Goal: Find contact information: Find contact information

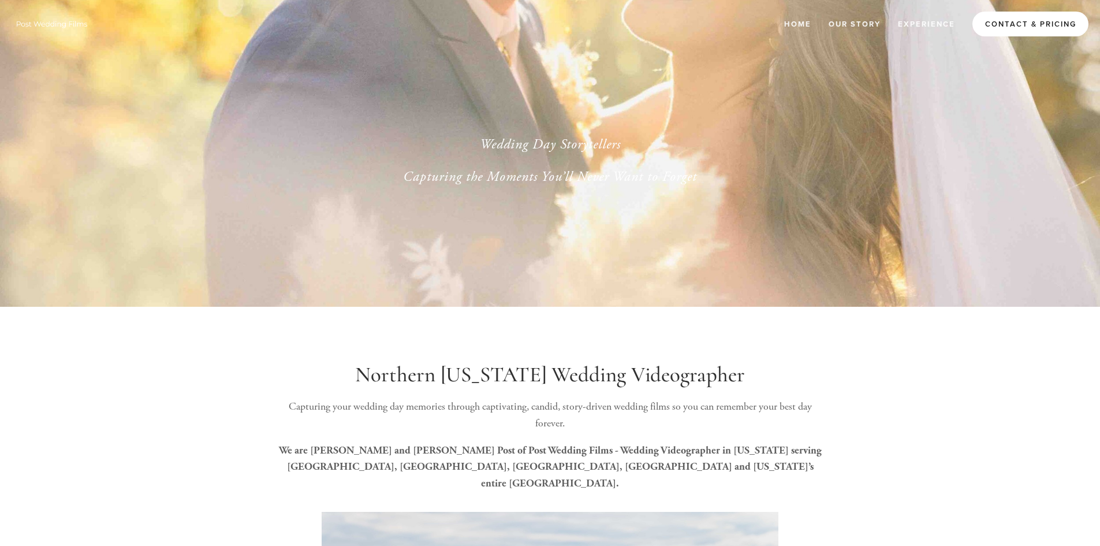
click at [1002, 22] on link "Contact & Pricing" at bounding box center [1030, 24] width 116 height 25
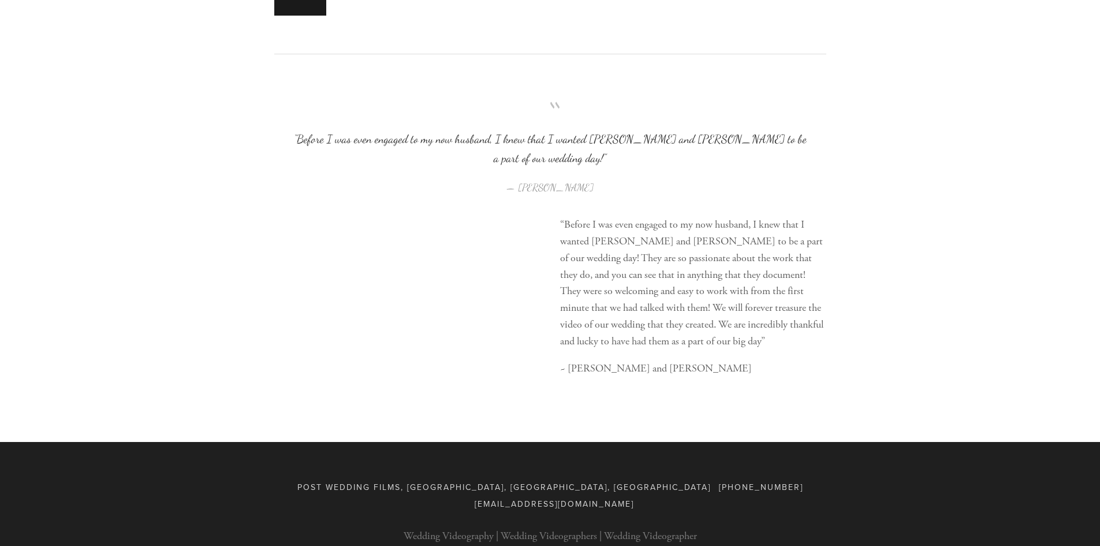
scroll to position [1335, 0]
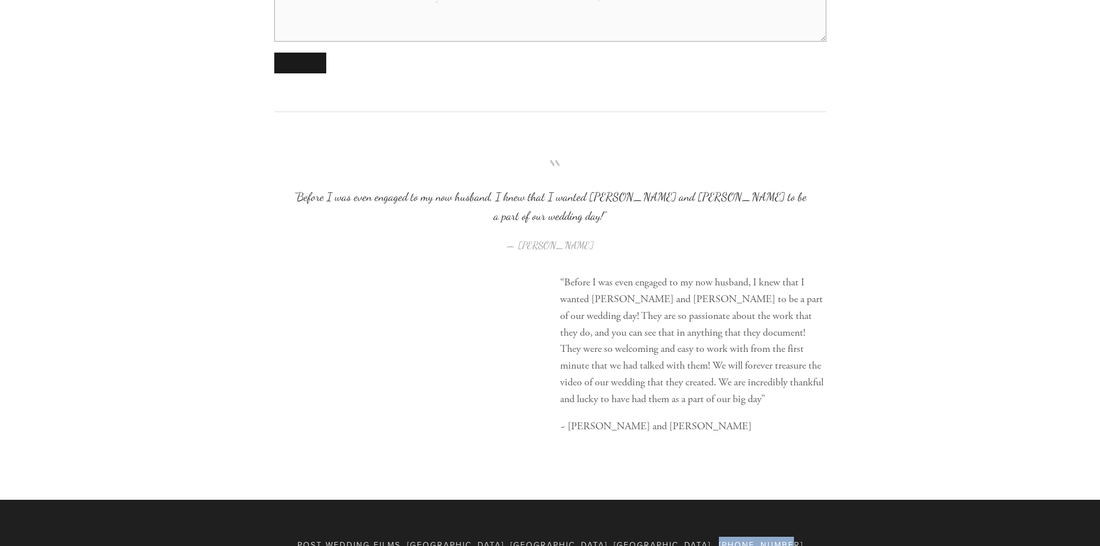
drag, startPoint x: 535, startPoint y: 524, endPoint x: 599, endPoint y: 517, distance: 64.5
click at [599, 536] on div "Post Wedding Films, Wausau, WI, USA 715-409-9017 postweddingfilms@gmail.com" at bounding box center [550, 552] width 552 height 33
drag, startPoint x: 598, startPoint y: 527, endPoint x: 525, endPoint y: 522, distance: 73.5
click at [532, 536] on div "Post Wedding Films, Wausau, WI, USA 715-409-9017 postweddingfilms@gmail.com" at bounding box center [550, 552] width 552 height 33
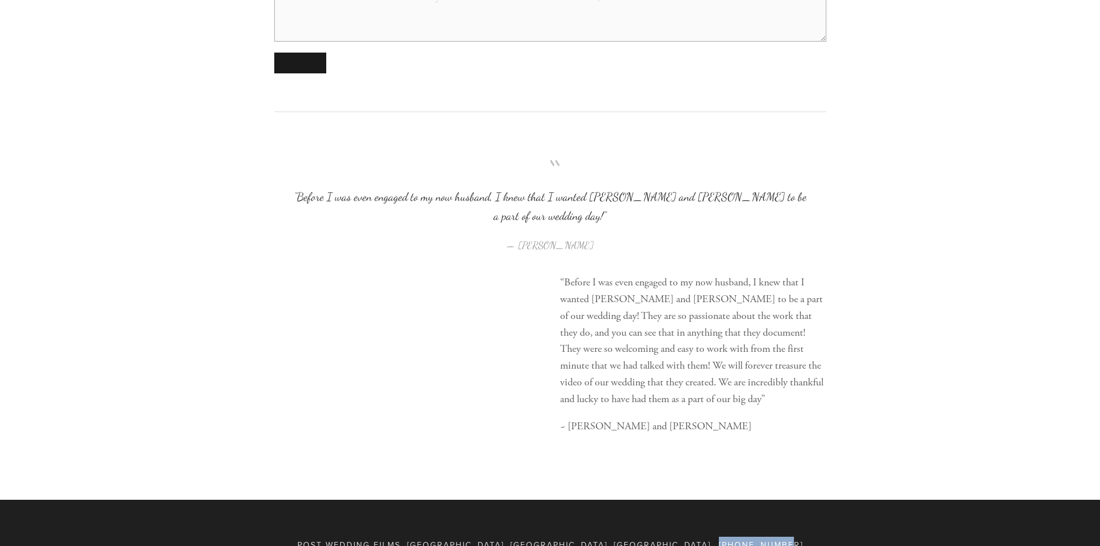
drag, startPoint x: 602, startPoint y: 528, endPoint x: 535, endPoint y: 525, distance: 67.0
click at [535, 536] on div "Post Wedding Films, Wausau, WI, USA 715-409-9017 postweddingfilms@gmail.com" at bounding box center [550, 552] width 552 height 33
copy span "[PHONE_NUMBER]"
click at [721, 395] on div "“Before I was even engaged to my now husband, I knew that I wanted Adam and Mor…" at bounding box center [693, 354] width 266 height 160
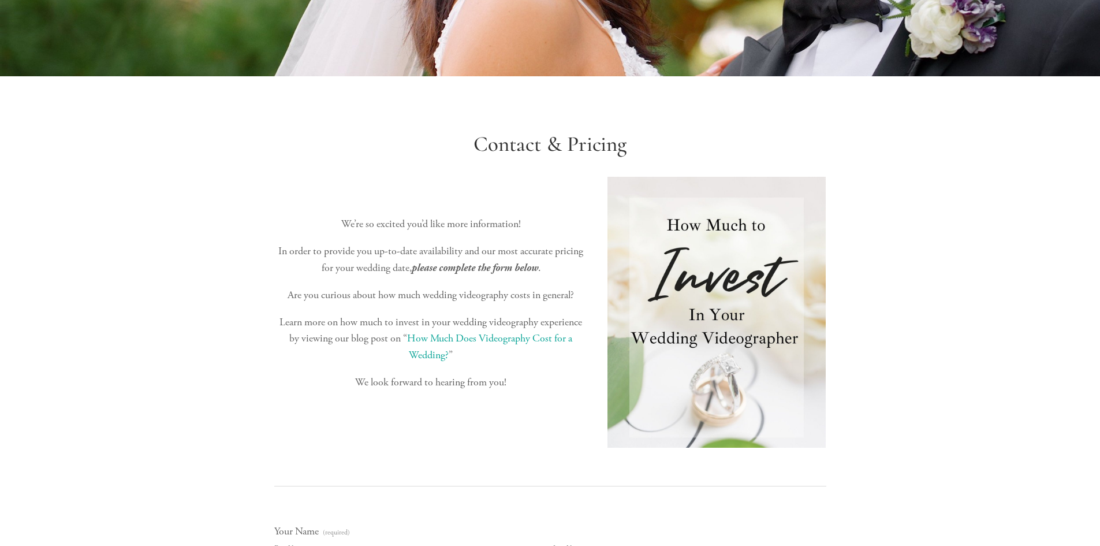
scroll to position [65, 0]
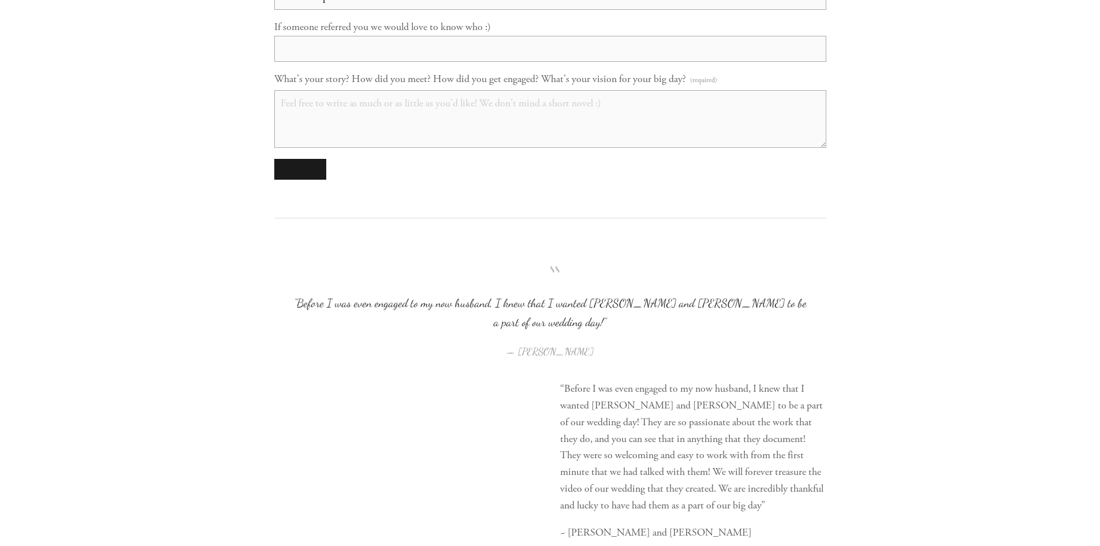
scroll to position [1393, 0]
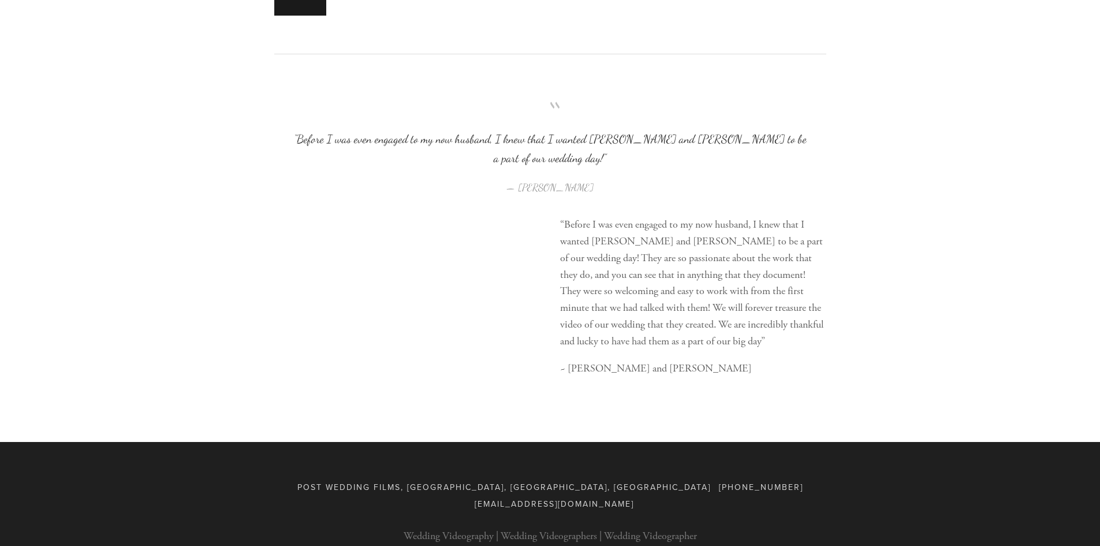
click at [803, 360] on div "“Before I was even engaged to my now husband, I knew that I wanted Adam and Mor…" at bounding box center [693, 297] width 286 height 180
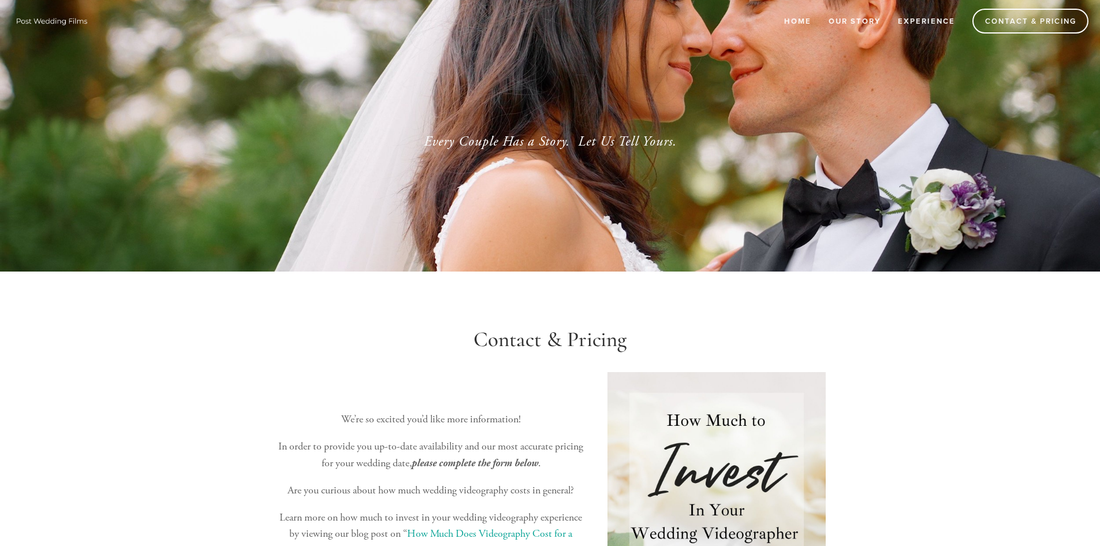
scroll to position [0, 0]
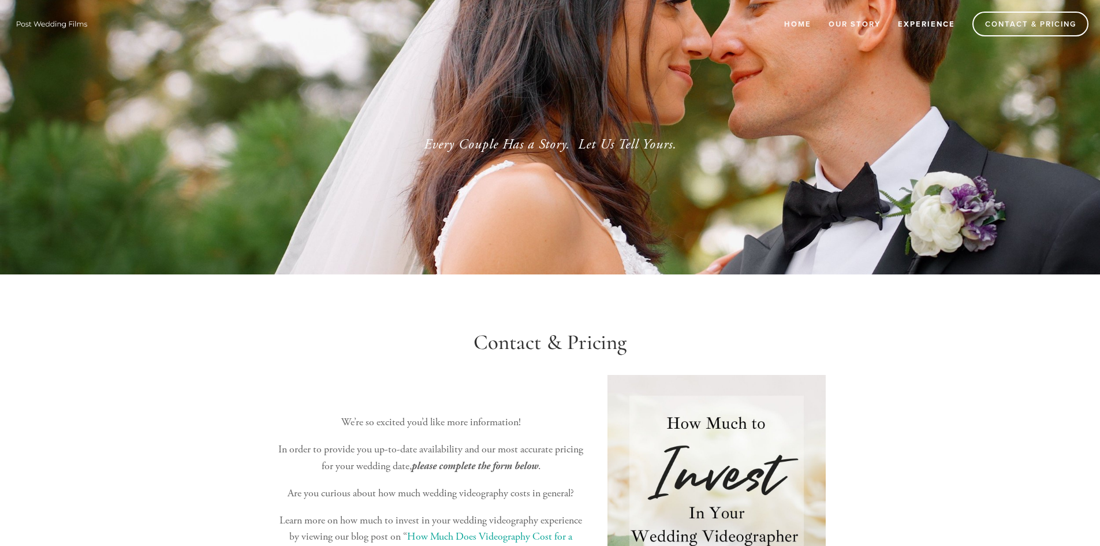
click at [931, 31] on link "Experience" at bounding box center [926, 23] width 72 height 19
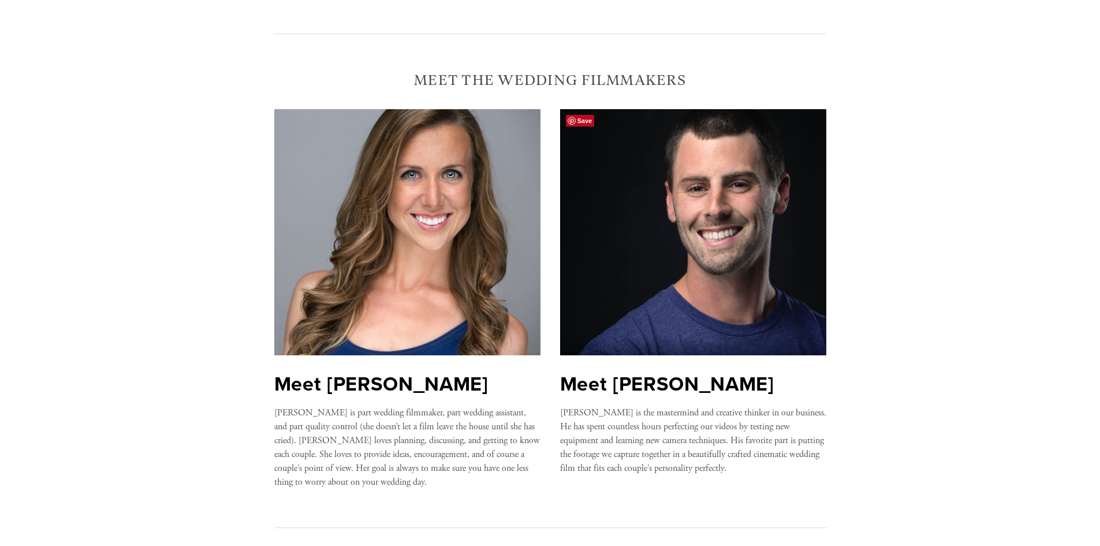
scroll to position [404, 0]
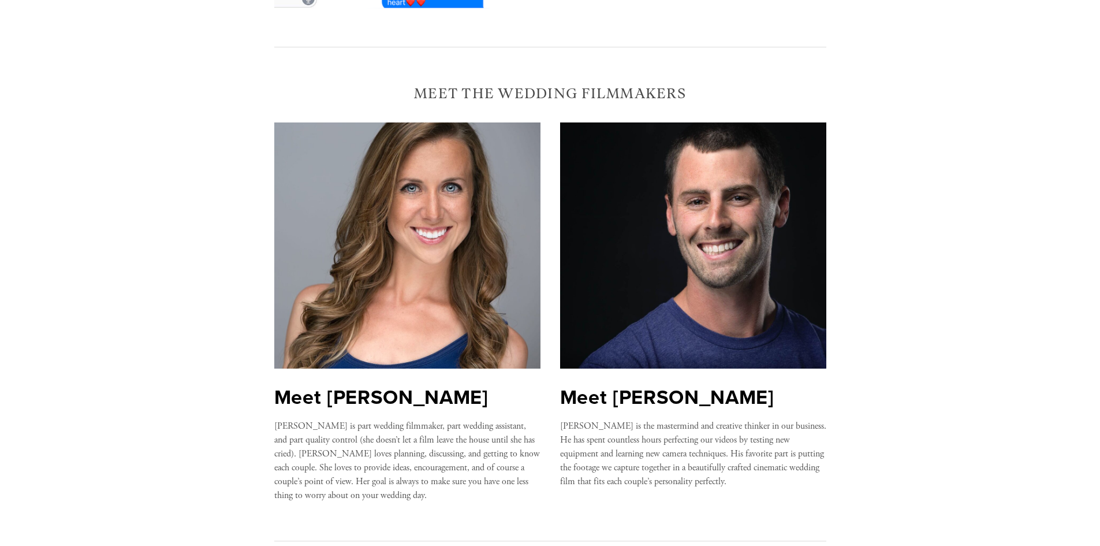
click at [830, 230] on div "Meet Adam Adam is the mastermind and creative thinker in our business. He has s…" at bounding box center [693, 306] width 286 height 386
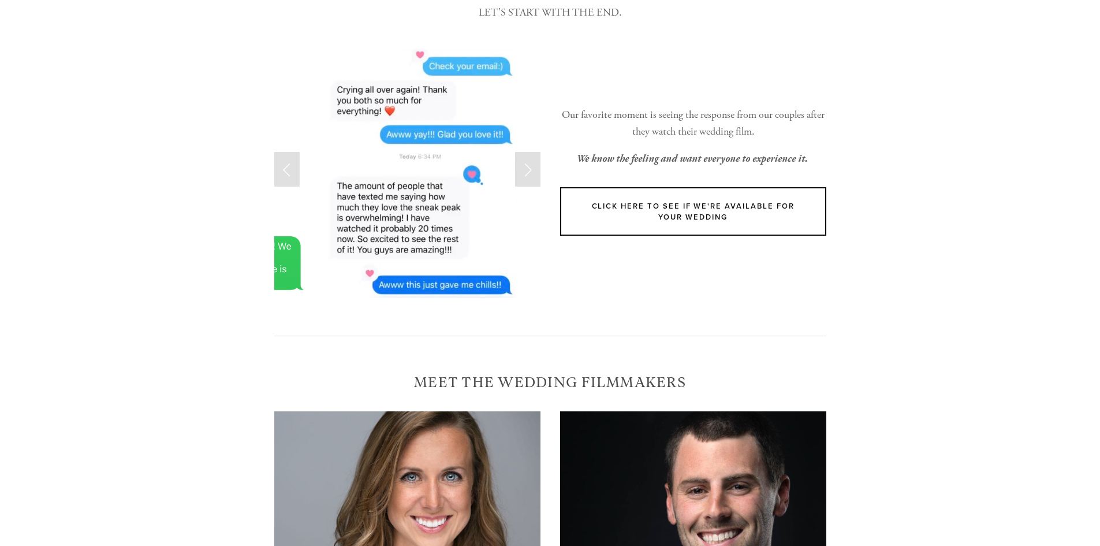
scroll to position [0, 0]
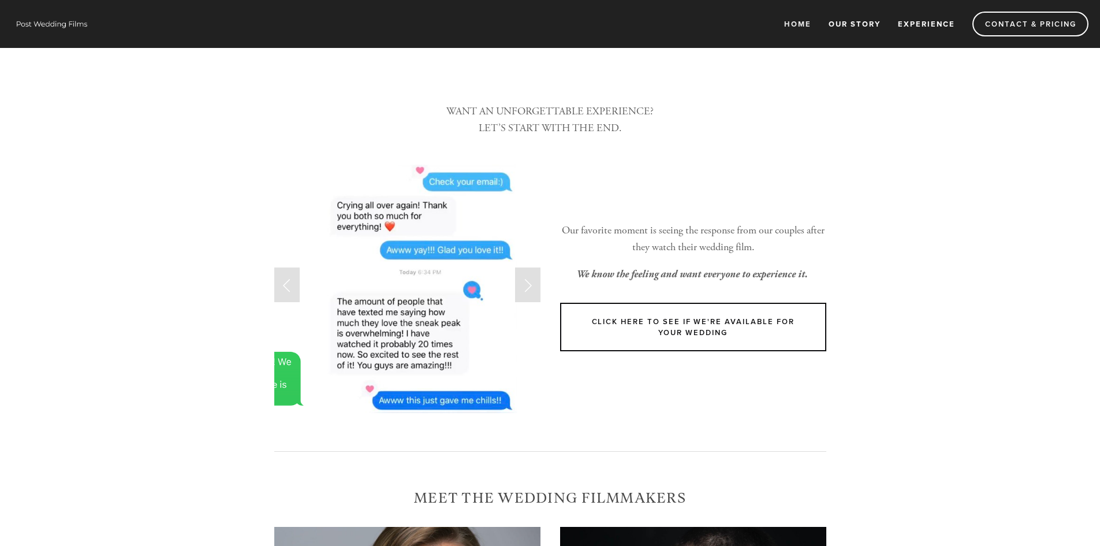
click at [849, 21] on link "Our Story" at bounding box center [854, 23] width 67 height 19
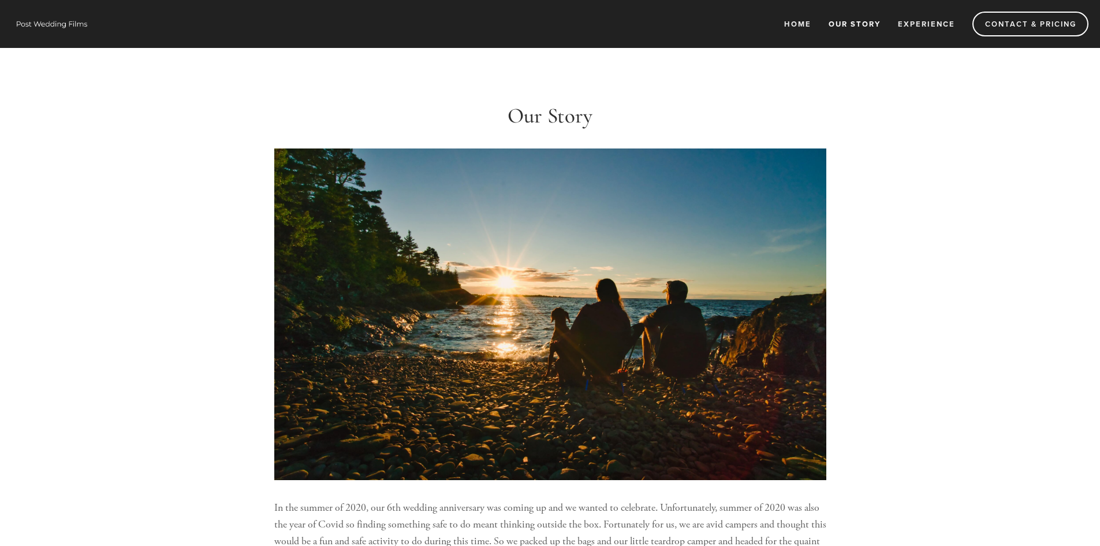
click at [862, 28] on link "Our Story" at bounding box center [854, 23] width 67 height 19
click at [909, 23] on link "Experience" at bounding box center [926, 23] width 72 height 19
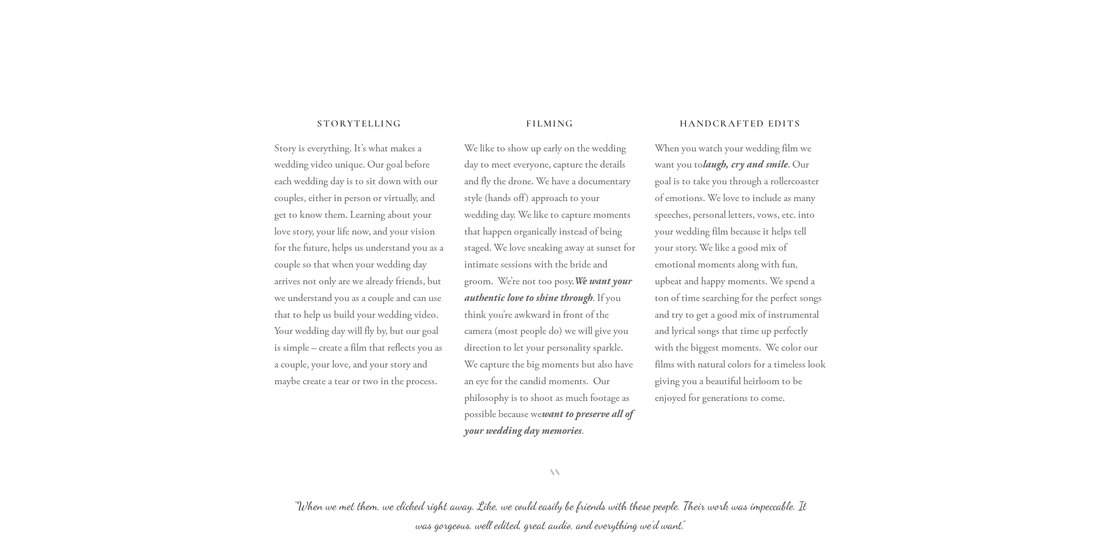
scroll to position [1646, 0]
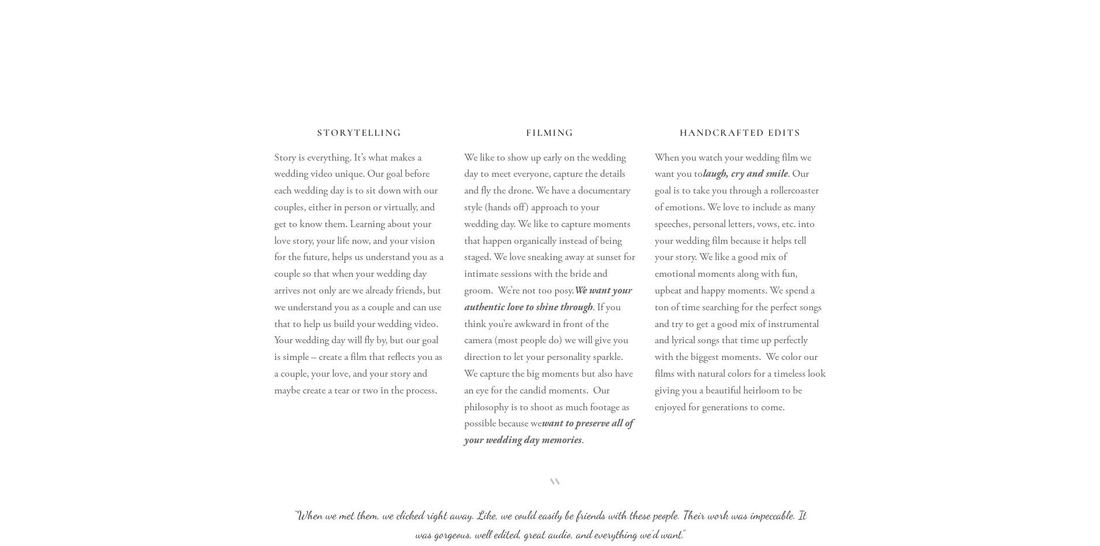
click at [829, 215] on div "Handcrafted Edits When you watch your wedding film we want you to laugh, cry an…" at bounding box center [740, 271] width 191 height 308
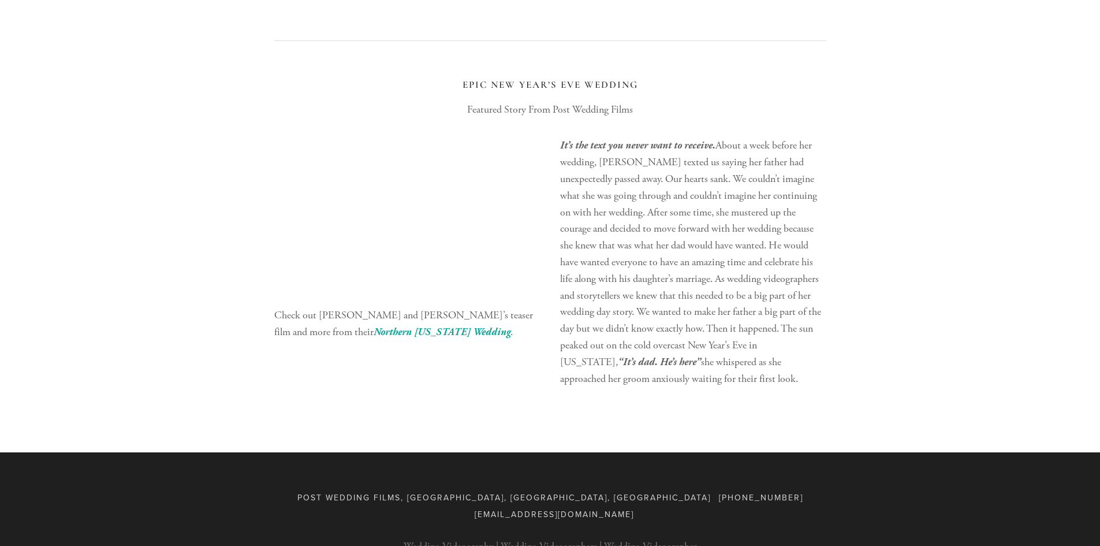
scroll to position [2945, 0]
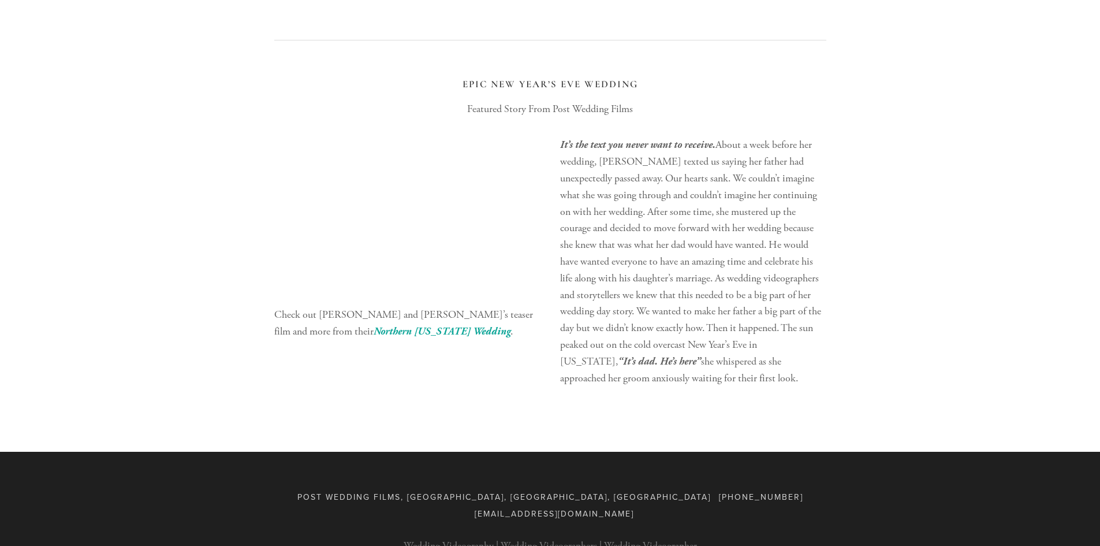
click at [830, 268] on div "It’s the text you never want to receive. About a week before her wedding, [PERS…" at bounding box center [693, 261] width 286 height 269
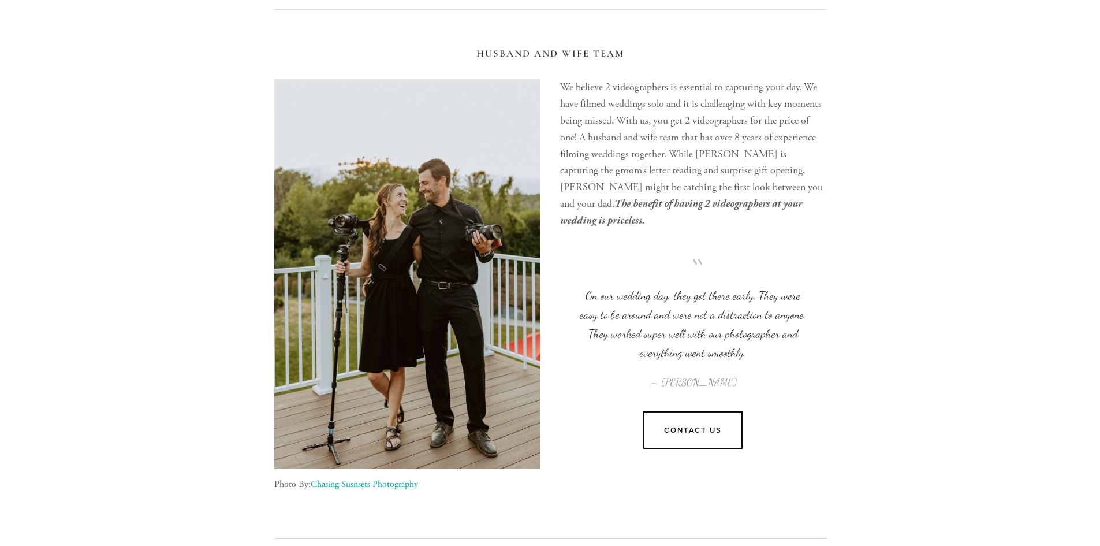
scroll to position [924, 0]
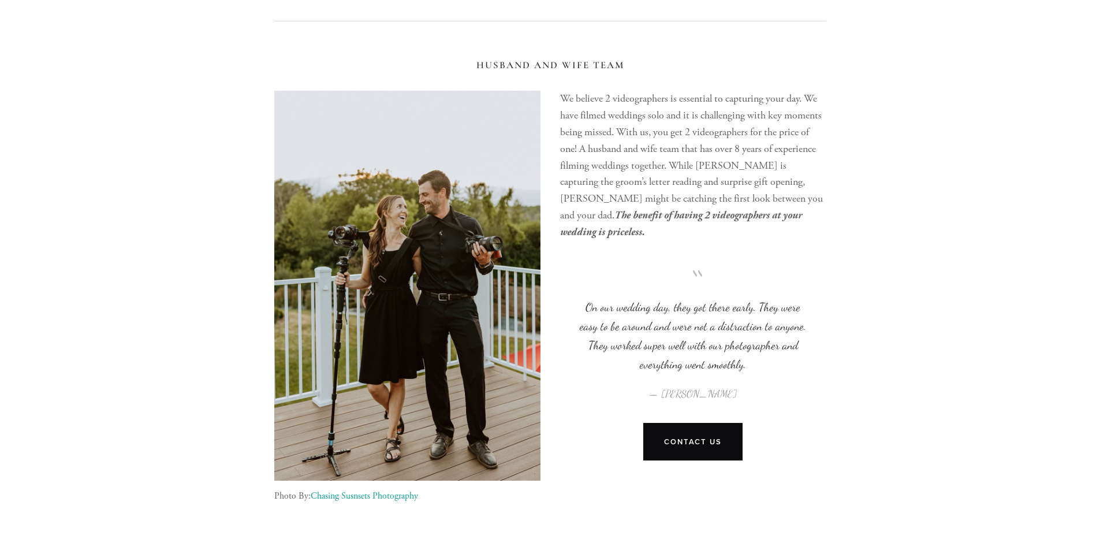
click at [695, 423] on link "Contact Us" at bounding box center [693, 442] width 100 height 38
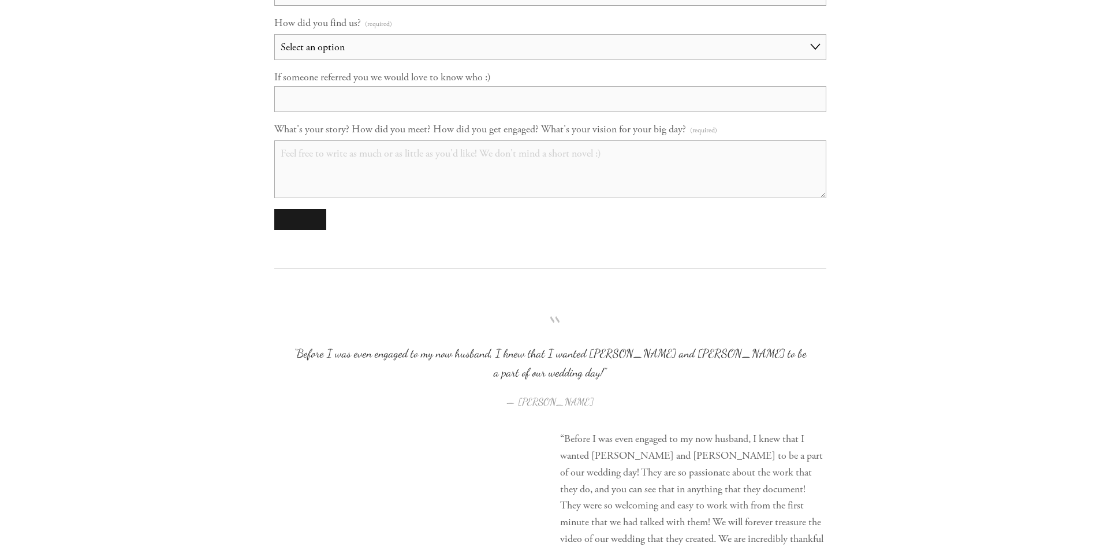
scroll to position [1386, 0]
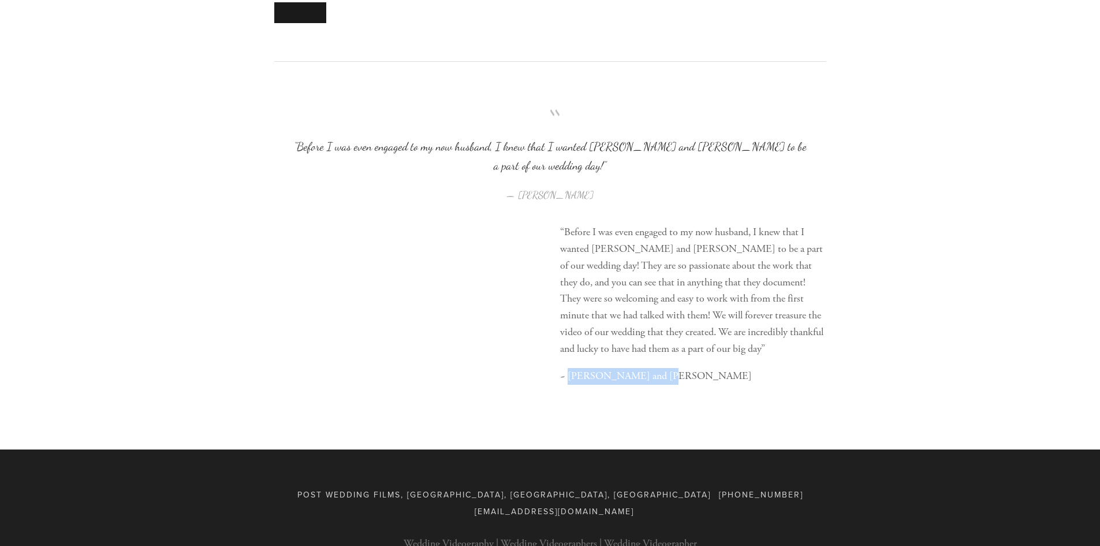
drag, startPoint x: 662, startPoint y: 350, endPoint x: 569, endPoint y: 352, distance: 93.0
click at [569, 368] on p "~ Elizabeth and Andrew" at bounding box center [693, 376] width 266 height 17
copy p "Elizabeth and Andrew"
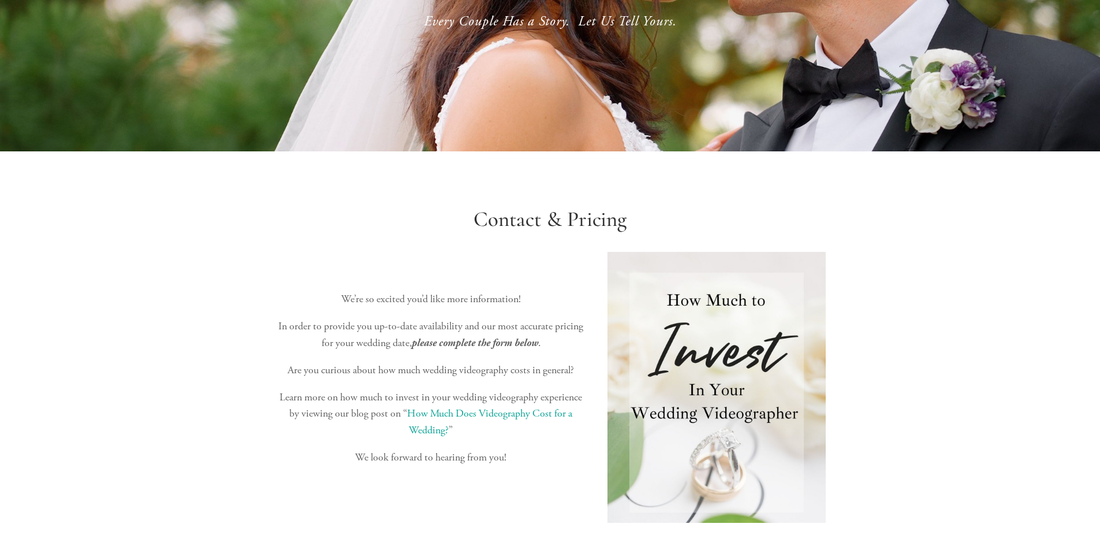
scroll to position [0, 0]
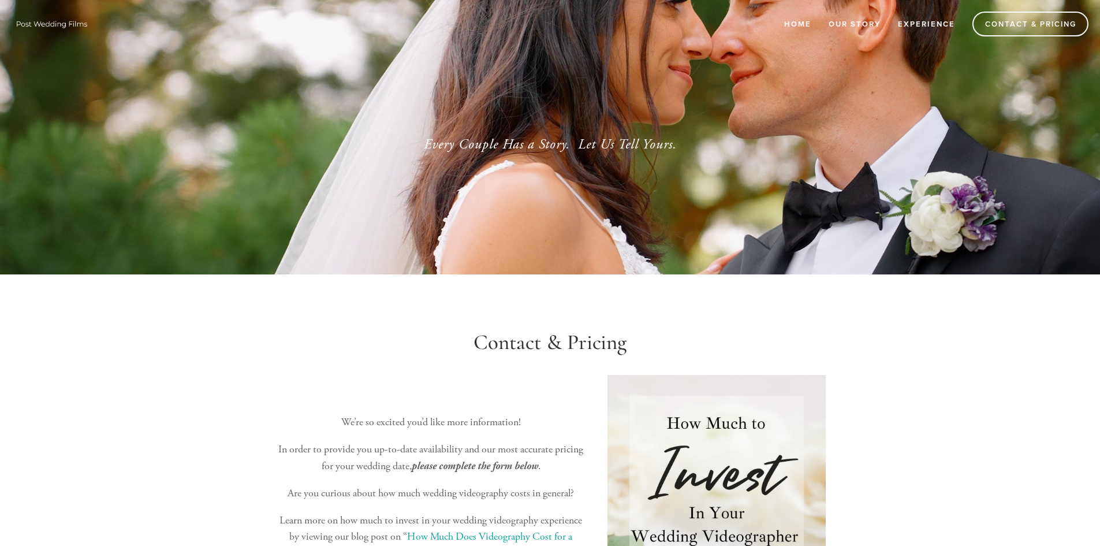
click at [402, 3] on div "Home Our Story Experience Contact & Pricing" at bounding box center [550, 24] width 1077 height 48
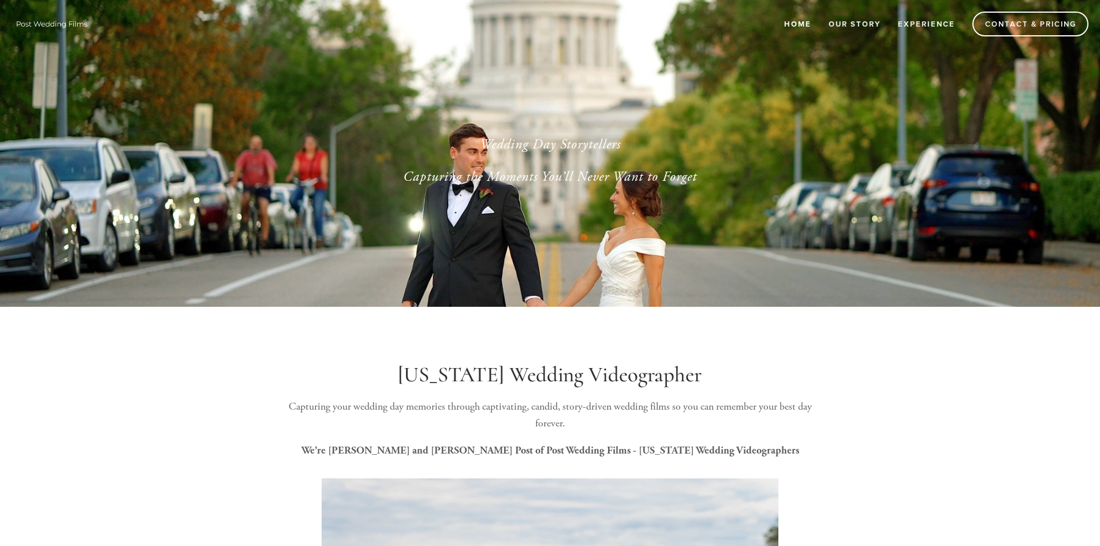
scroll to position [462, 0]
